Goal: Obtain resource: Download file/media

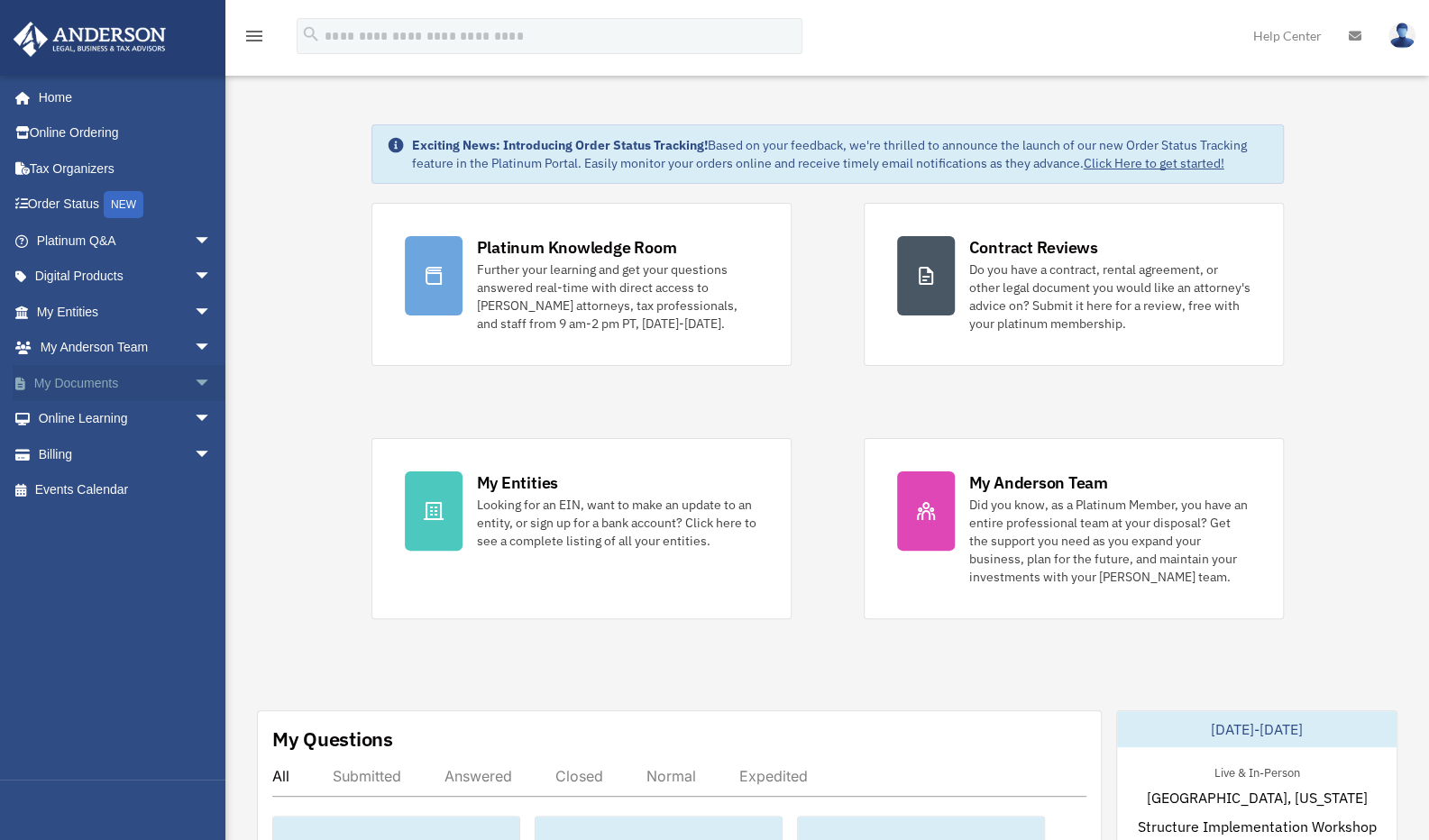
click at [194, 381] on span "arrow_drop_down" at bounding box center [212, 384] width 36 height 37
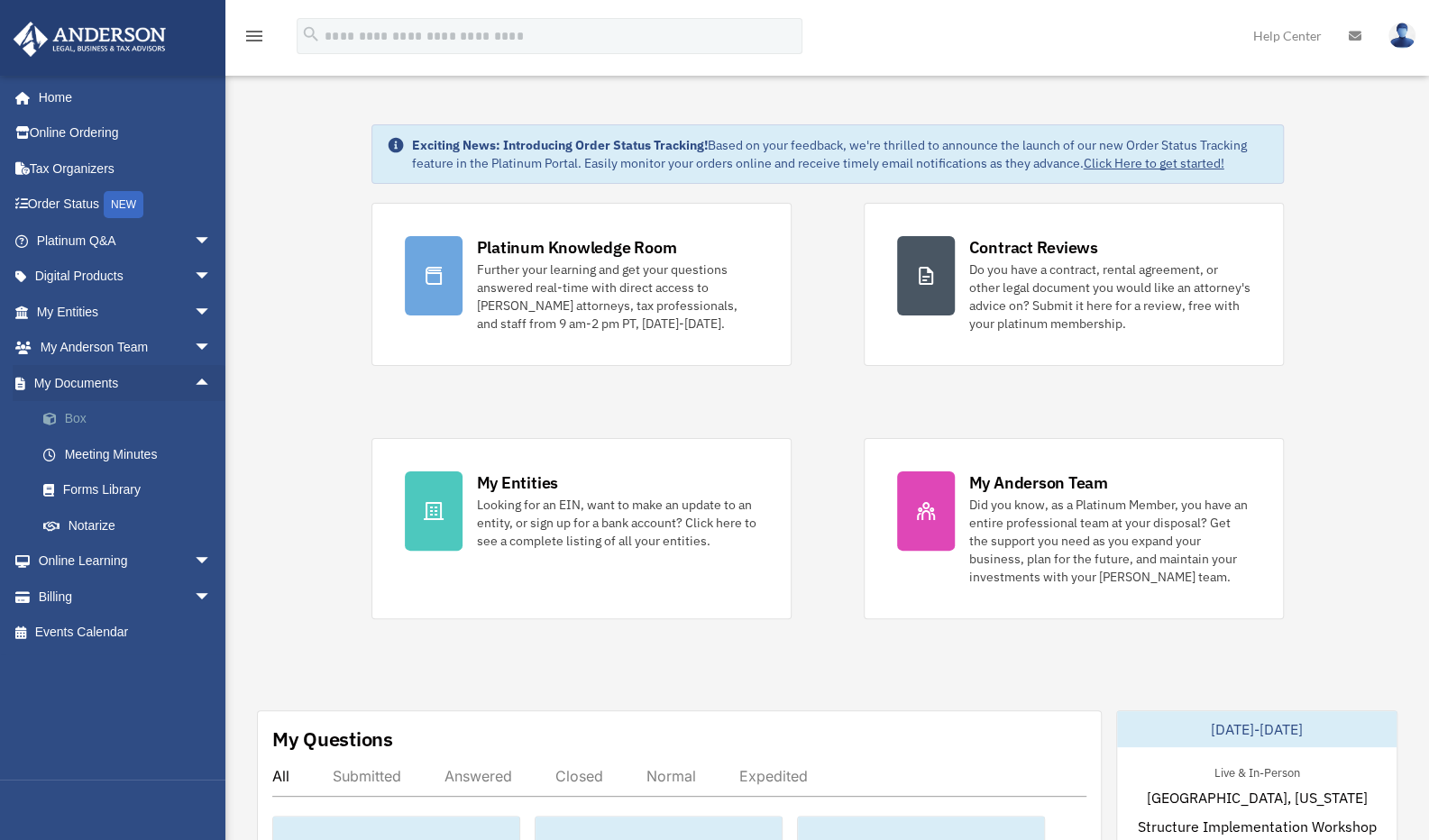
click at [77, 417] on link "Box" at bounding box center [132, 419] width 214 height 36
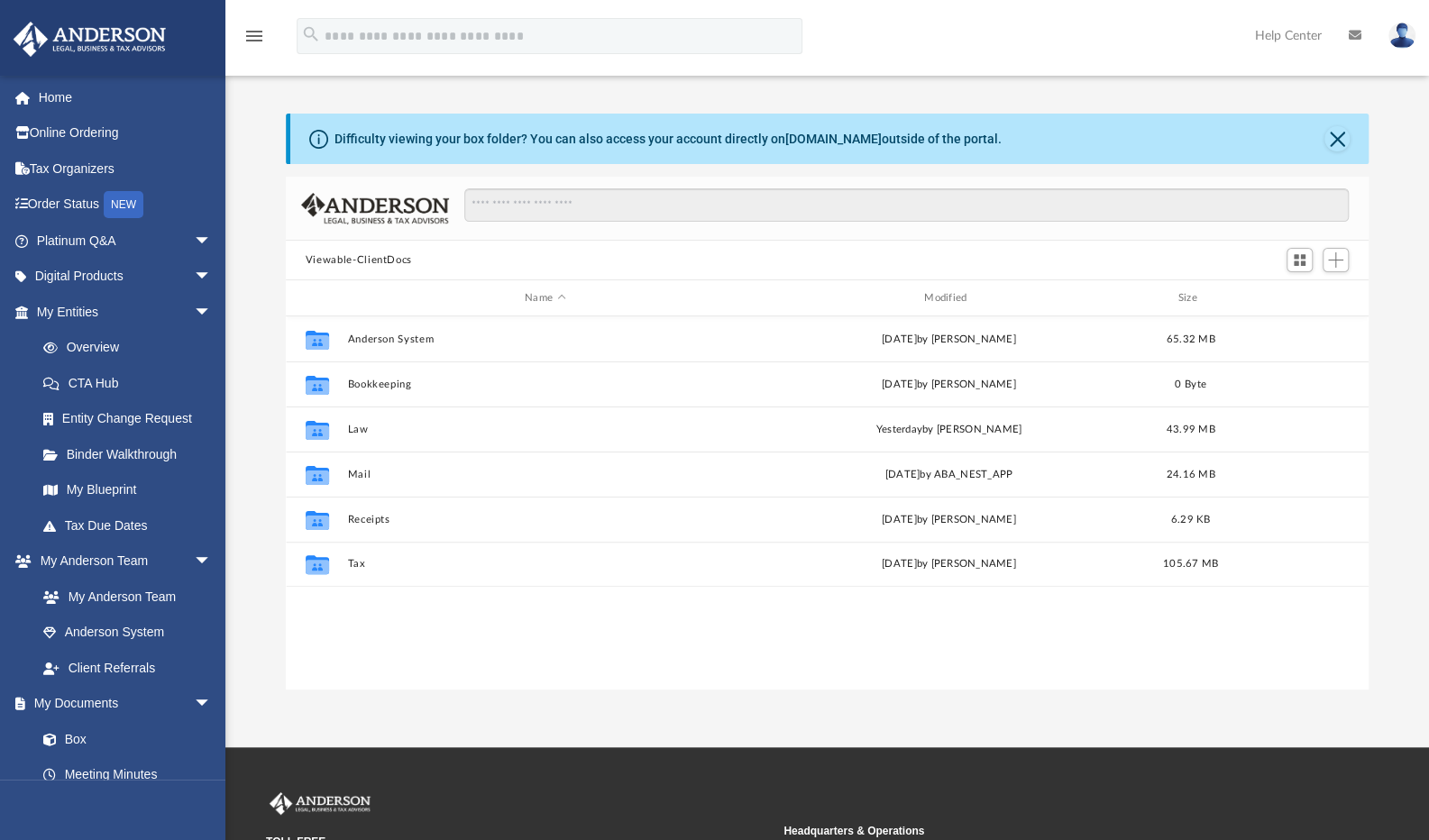
scroll to position [396, 1069]
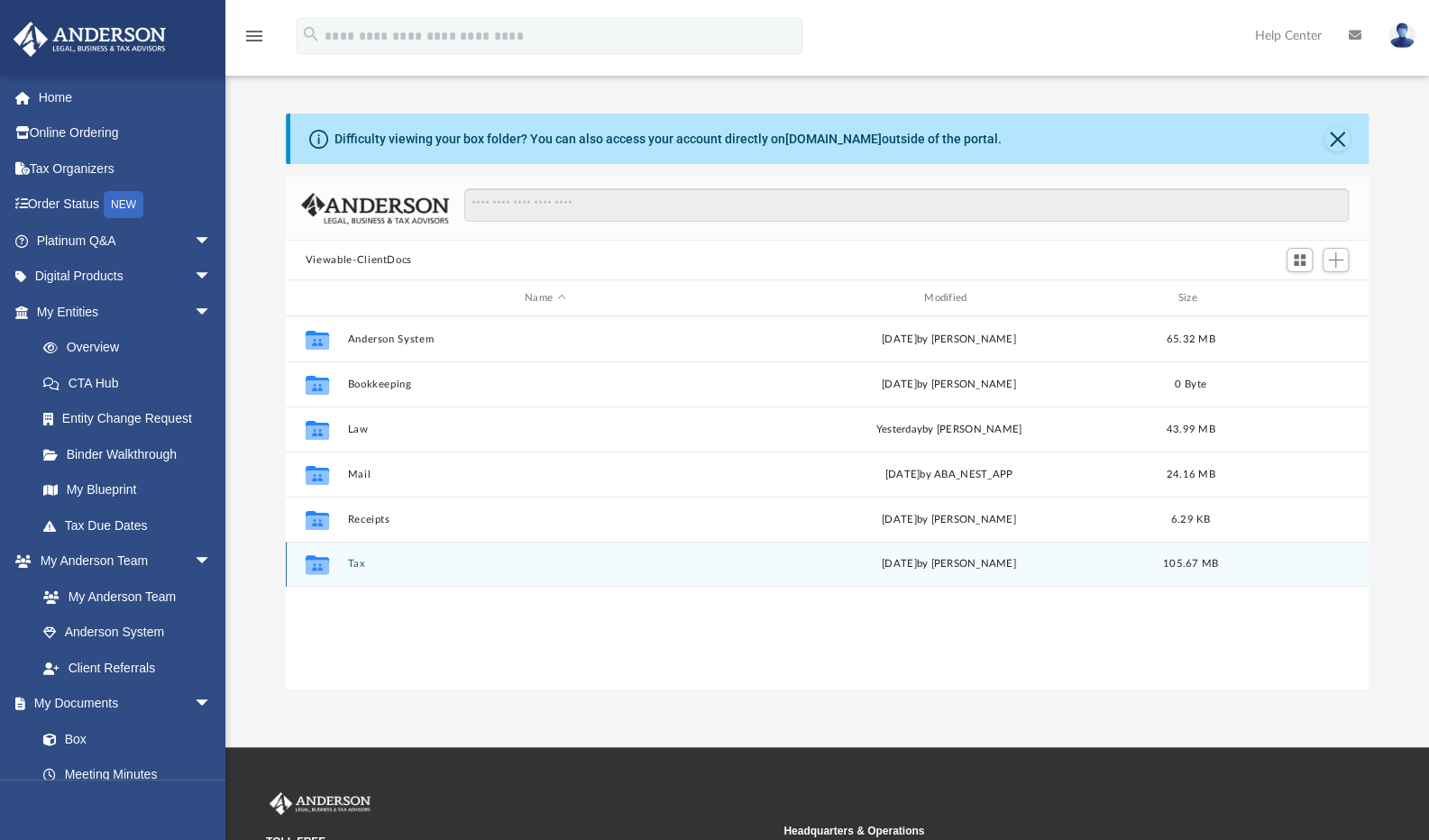
click at [350, 561] on button "Tax" at bounding box center [544, 564] width 396 height 12
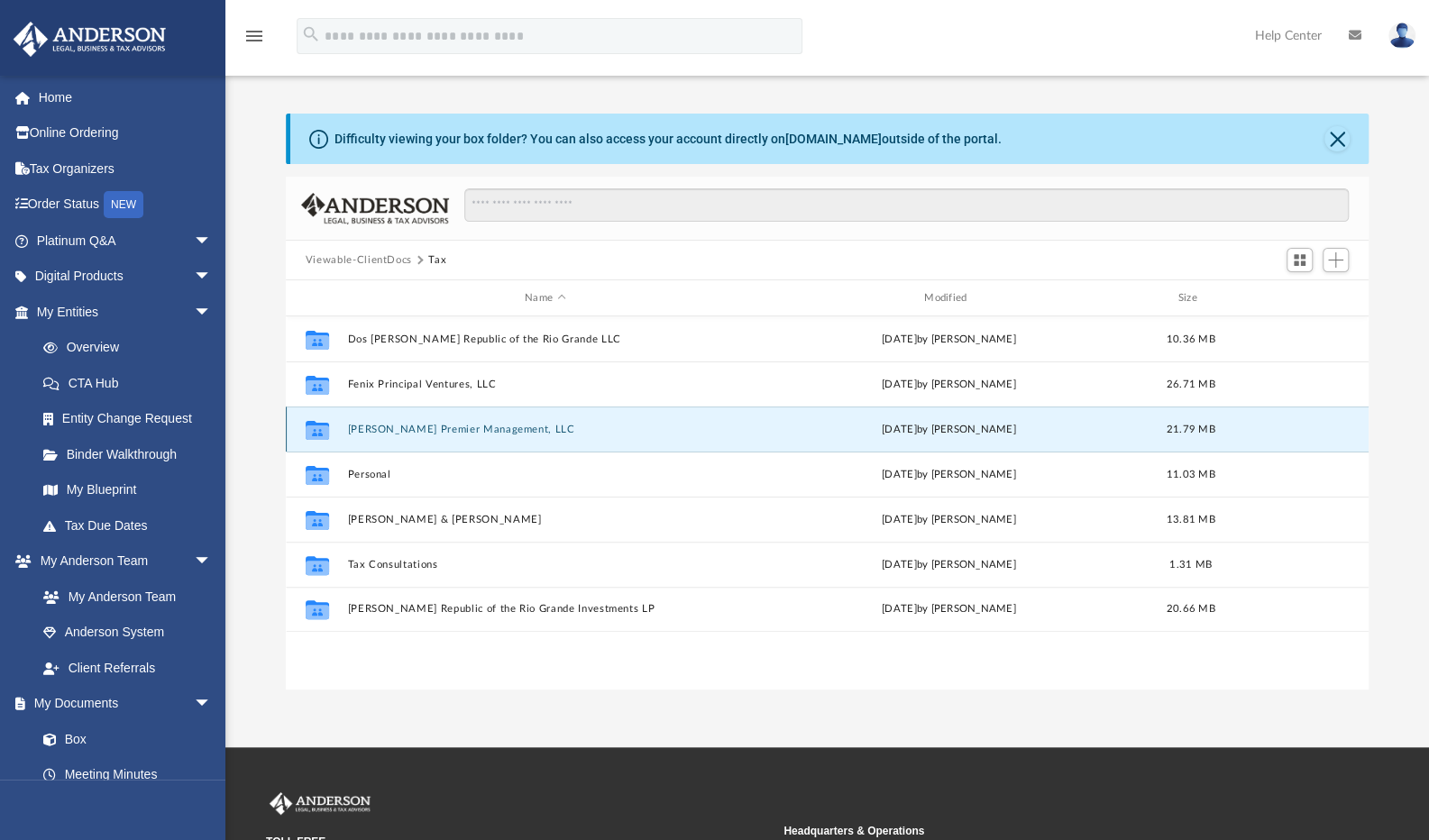
click at [404, 432] on button "[PERSON_NAME] Premier Management, LLC" at bounding box center [544, 429] width 396 height 12
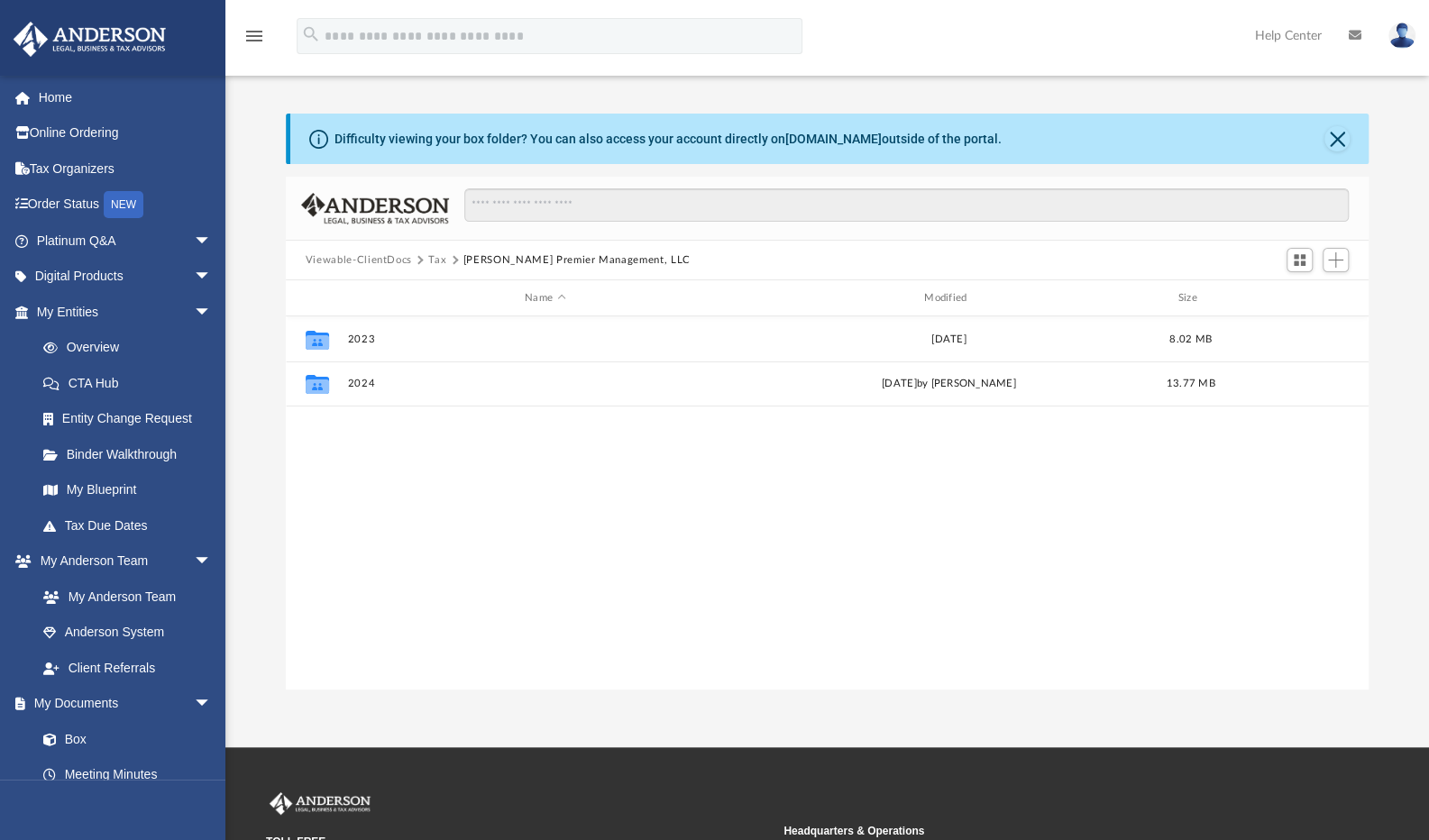
click at [434, 259] on button "Tax" at bounding box center [437, 260] width 18 height 16
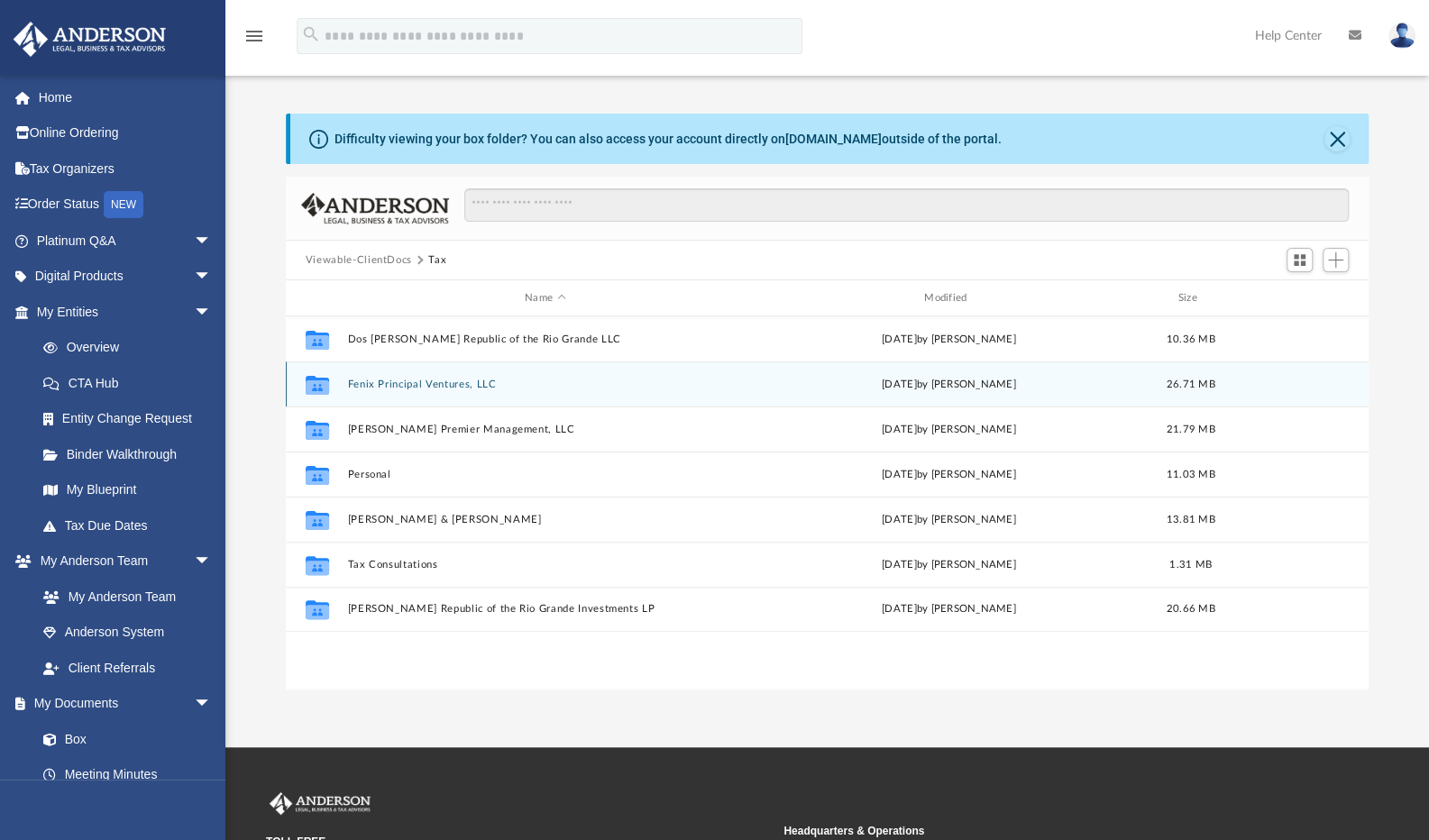
click at [405, 387] on button "Fenix Principal Ventures, LLC" at bounding box center [544, 384] width 396 height 12
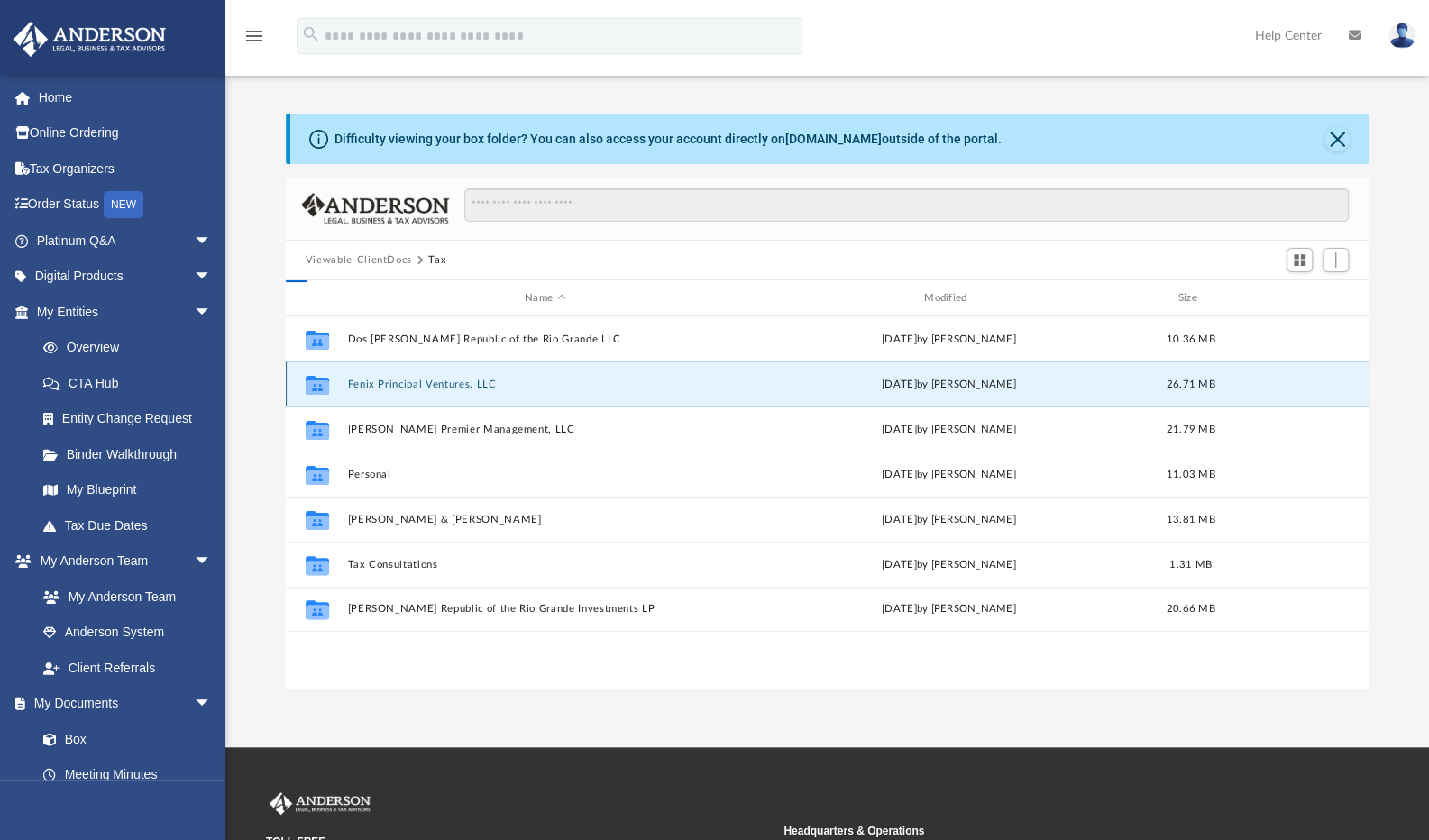
click at [405, 387] on button "Fenix Principal Ventures, LLC" at bounding box center [544, 384] width 396 height 12
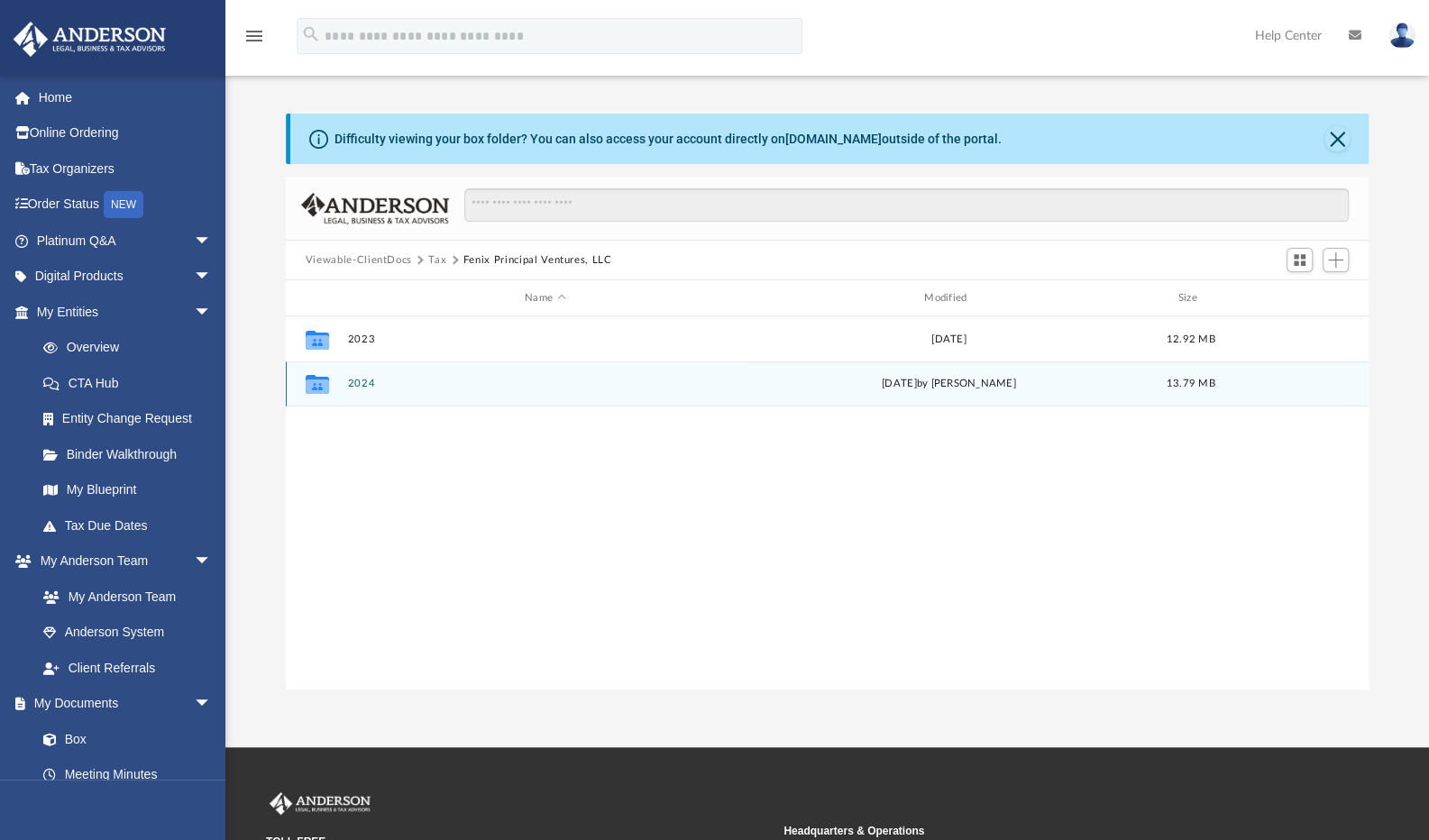
click at [357, 387] on button "2024" at bounding box center [544, 383] width 396 height 12
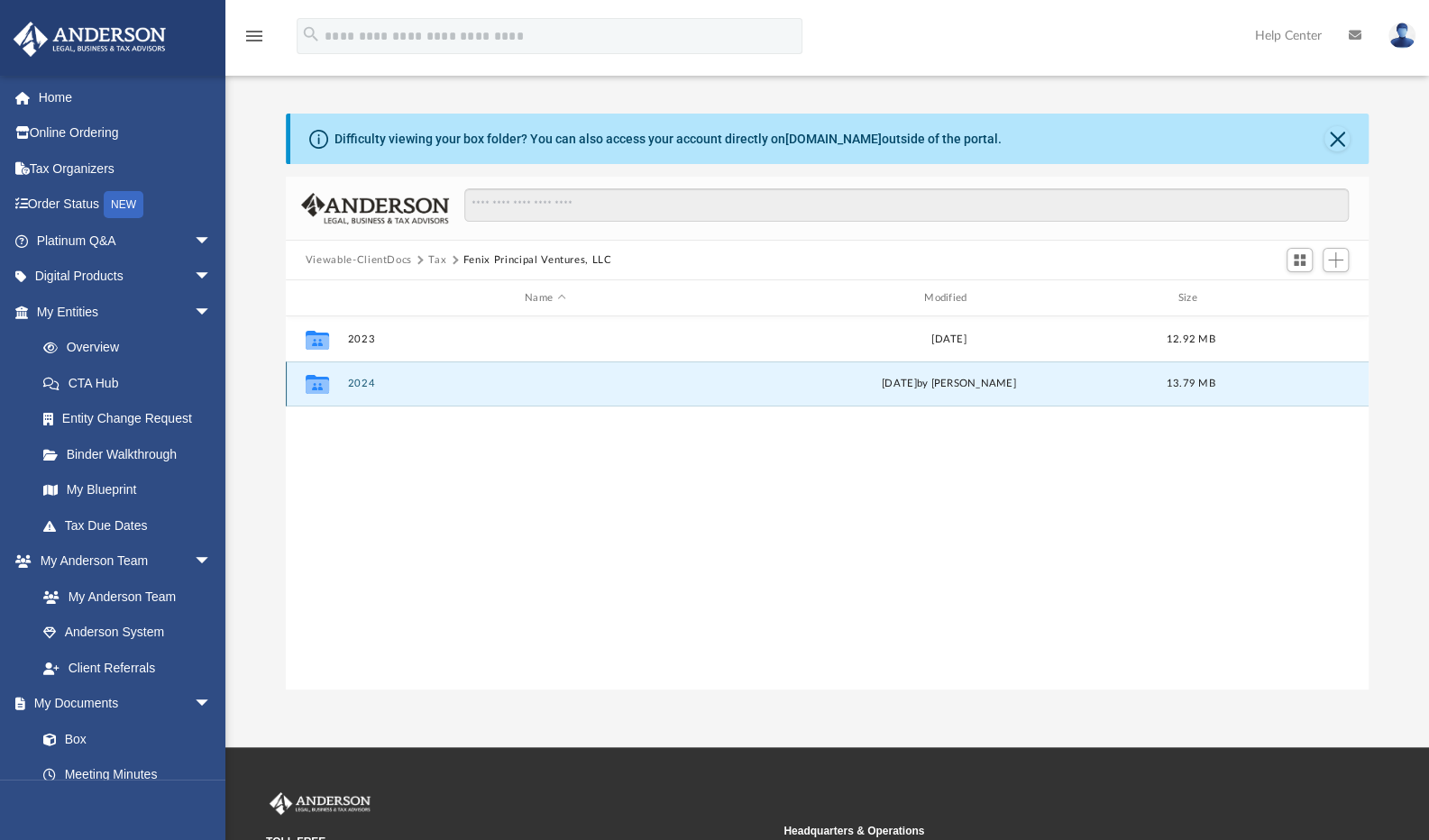
click at [357, 387] on button "2024" at bounding box center [544, 383] width 396 height 12
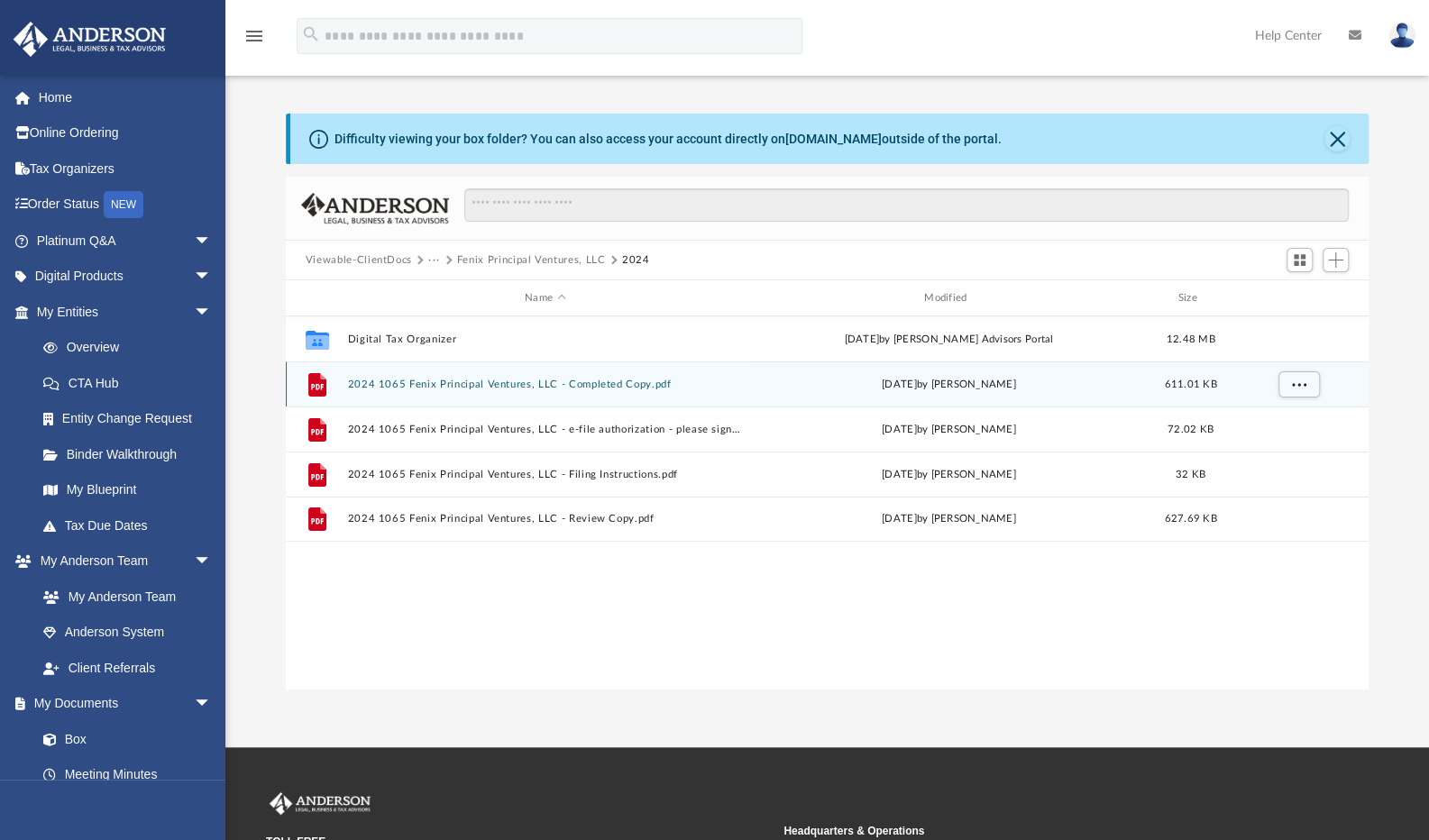
click at [512, 384] on button "2024 1065 Fenix Principal Ventures, LLC - Completed Copy.pdf" at bounding box center [544, 384] width 396 height 12
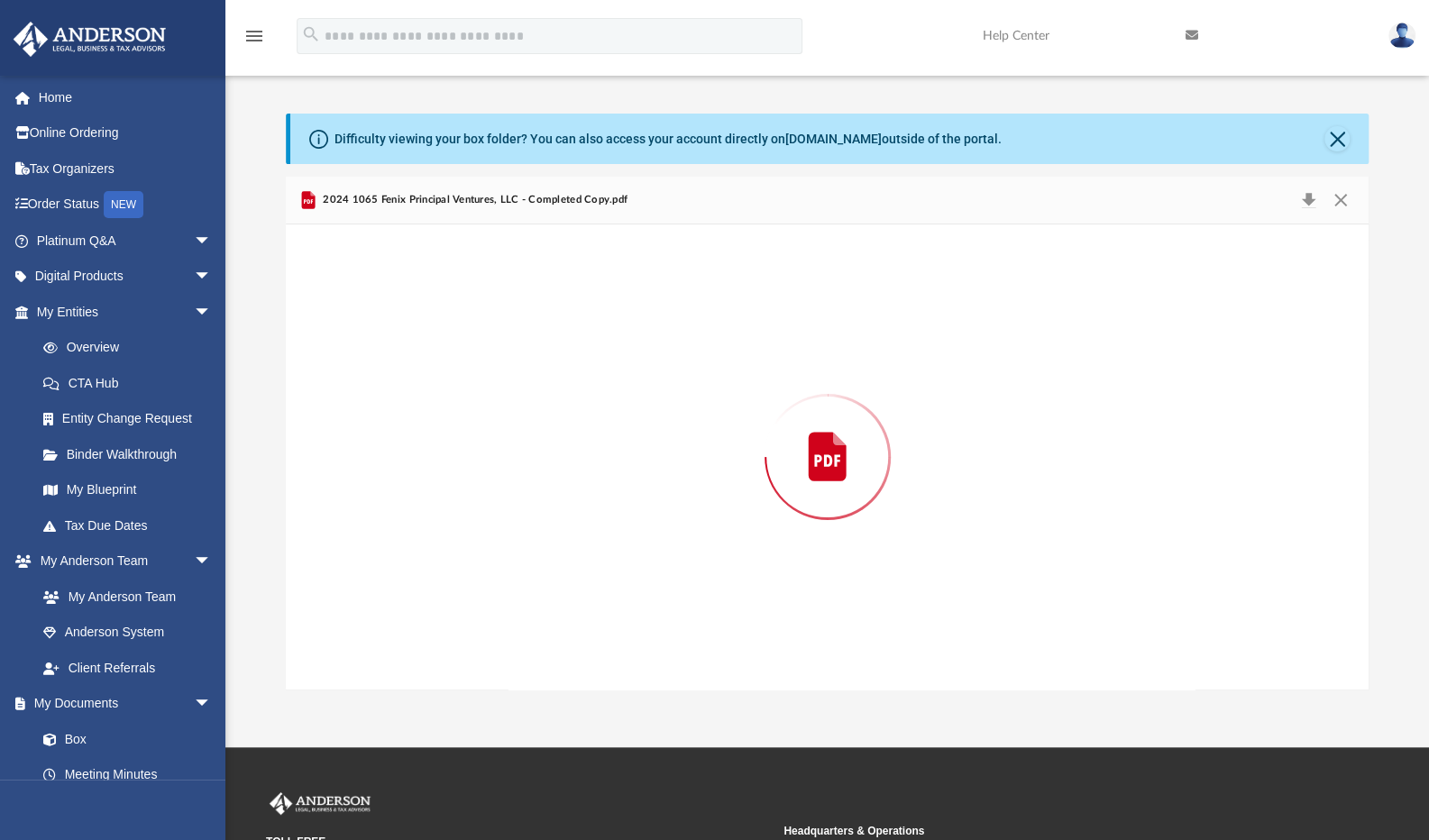
click at [512, 384] on div "Preview" at bounding box center [828, 457] width 1083 height 466
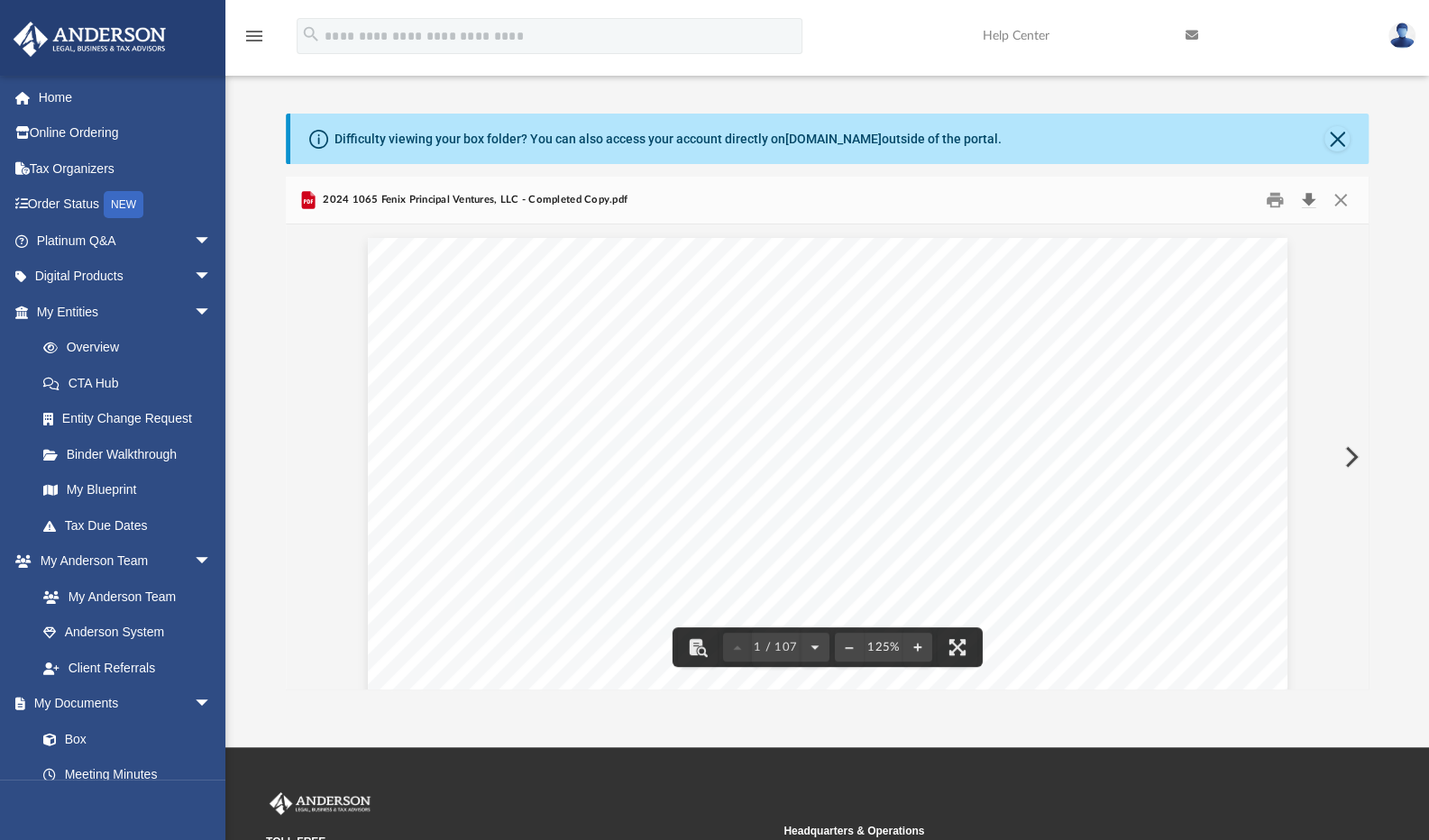
click at [1309, 201] on button "Download" at bounding box center [1307, 201] width 33 height 28
